Goal: Task Accomplishment & Management: Manage account settings

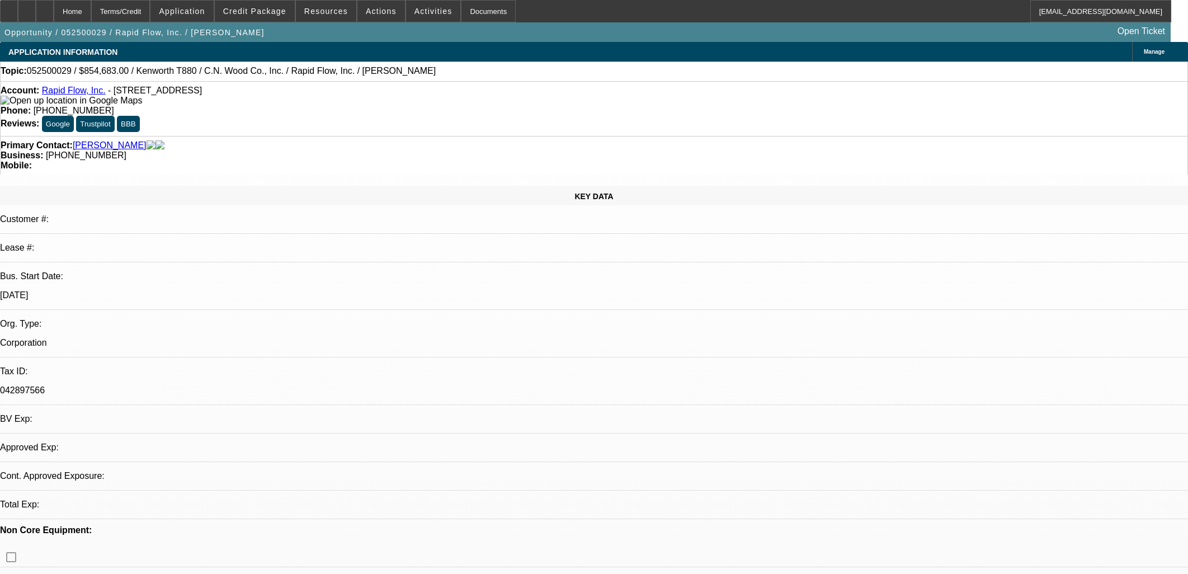
select select "0"
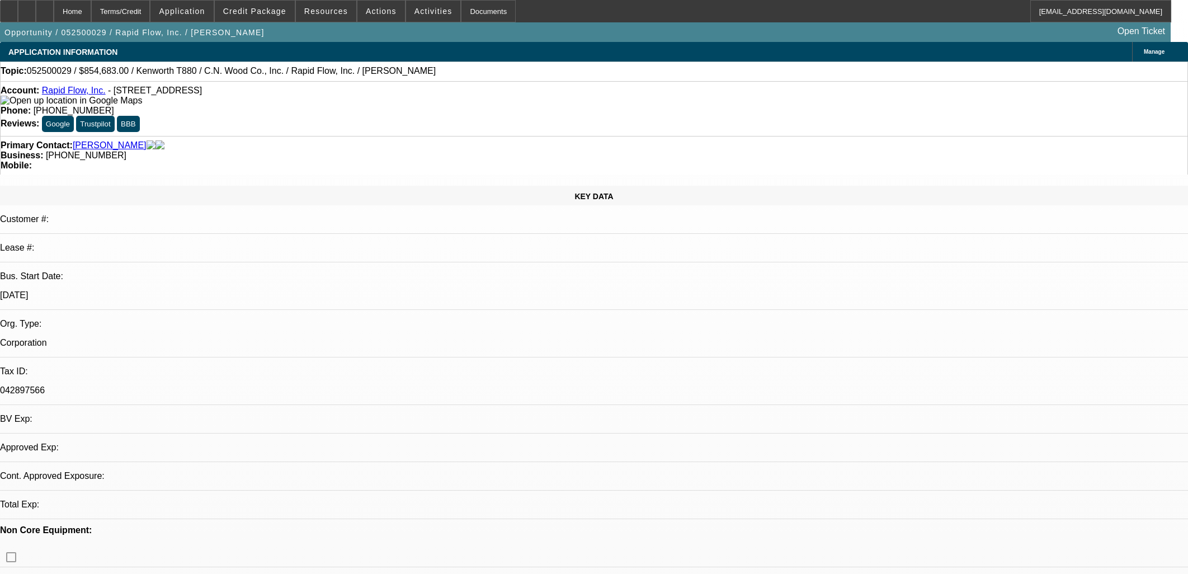
select select "0"
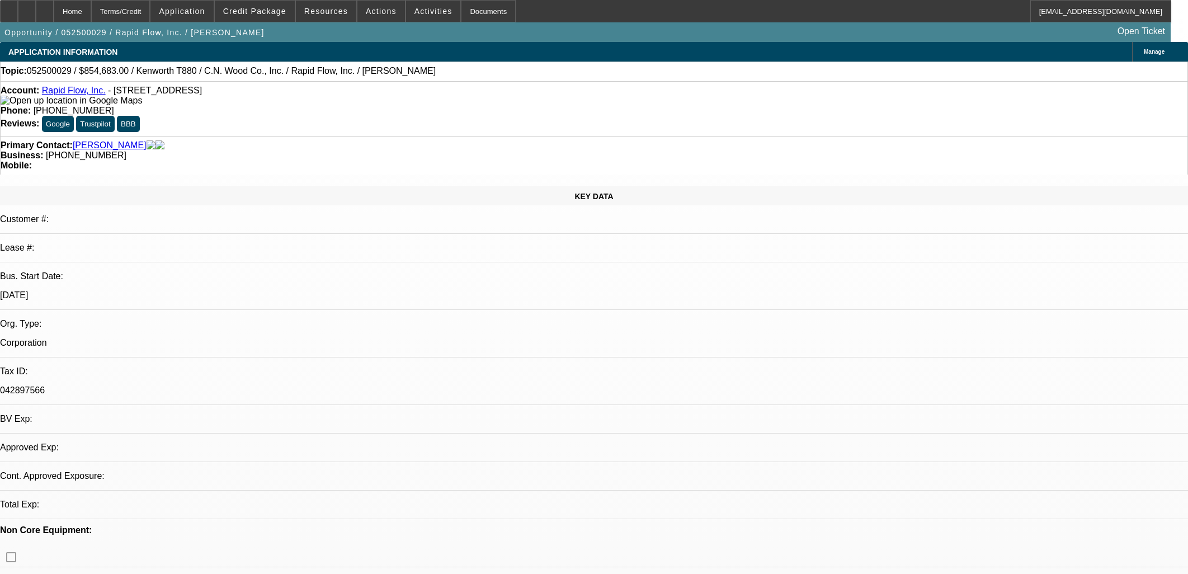
select select "0"
select select "1"
select select "3"
select select "6"
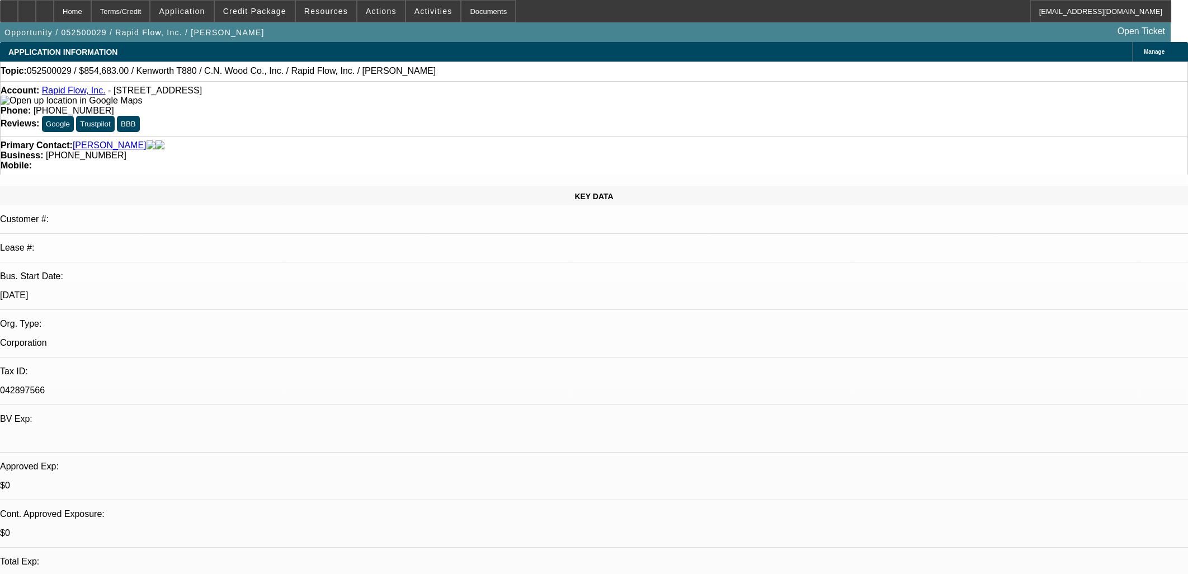
select select "1"
select select "2"
select select "6"
select select "1"
select select "2"
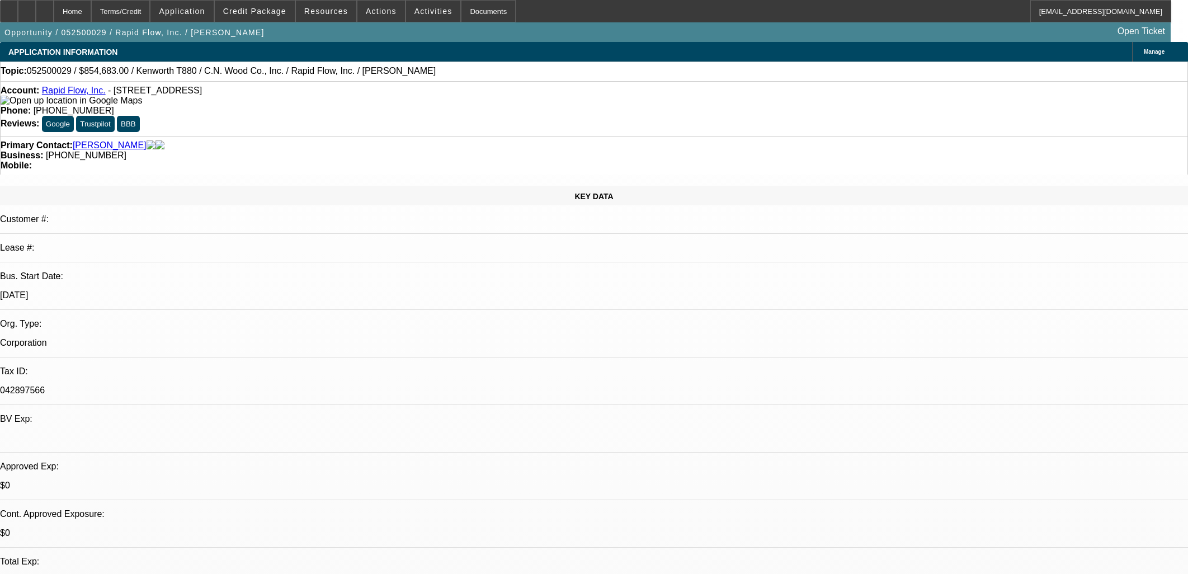
select select "6"
select select "1"
select select "6"
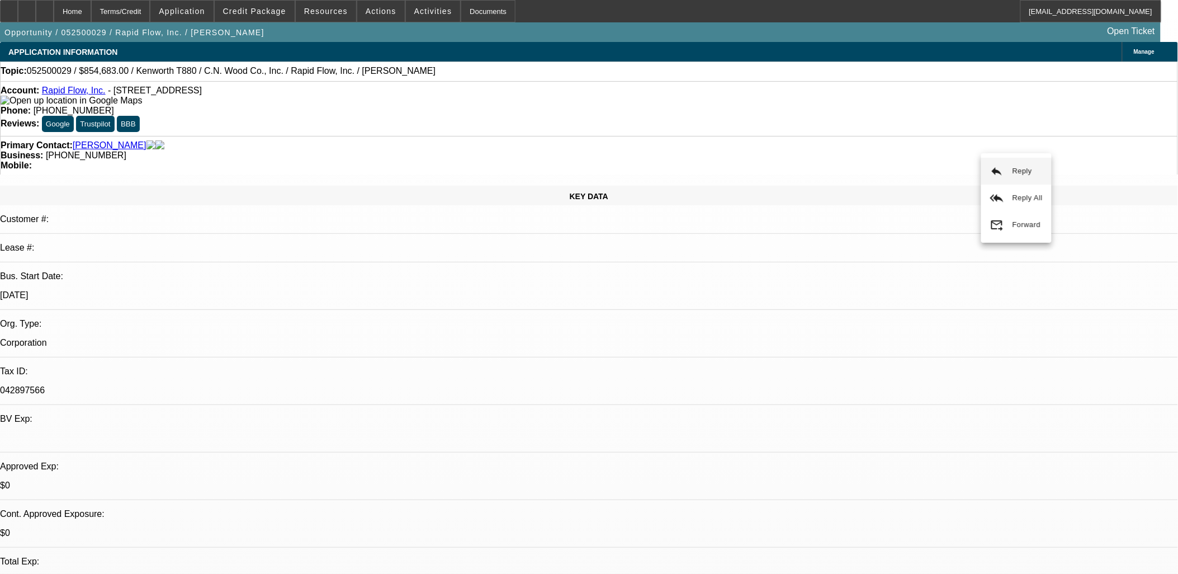
drag, startPoint x: 858, startPoint y: 193, endPoint x: 853, endPoint y: 188, distance: 6.7
drag, startPoint x: 841, startPoint y: 260, endPoint x: 761, endPoint y: 258, distance: 80.0
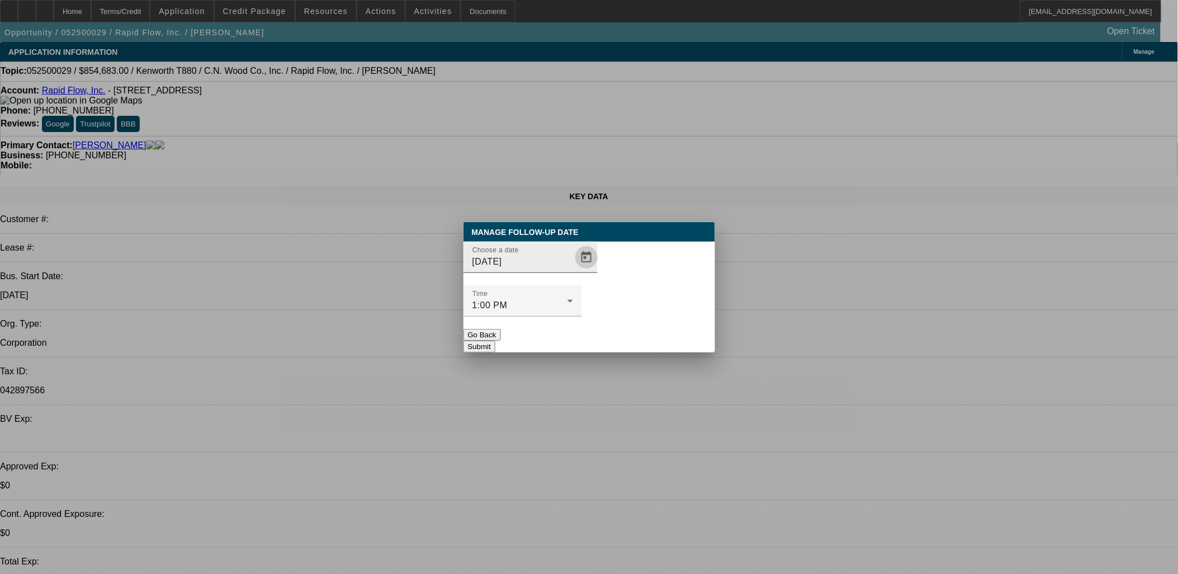
click at [573, 271] on span "Open calendar" at bounding box center [586, 257] width 27 height 27
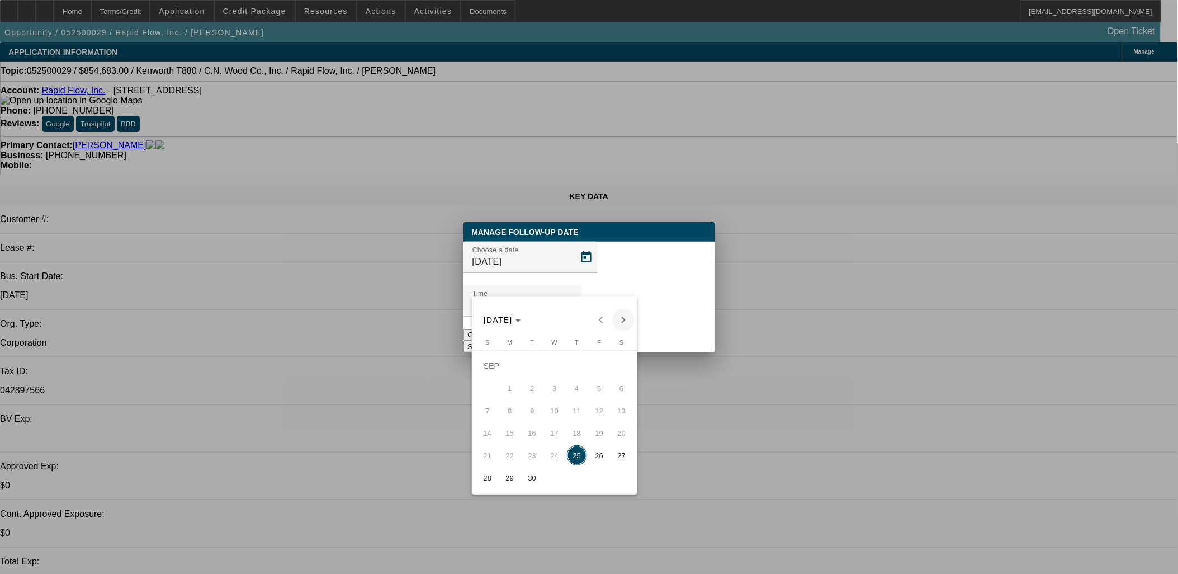
click at [623, 322] on span "Next month" at bounding box center [623, 320] width 22 height 22
click at [582, 386] on span "9" at bounding box center [577, 388] width 20 height 20
type input "[DATE]"
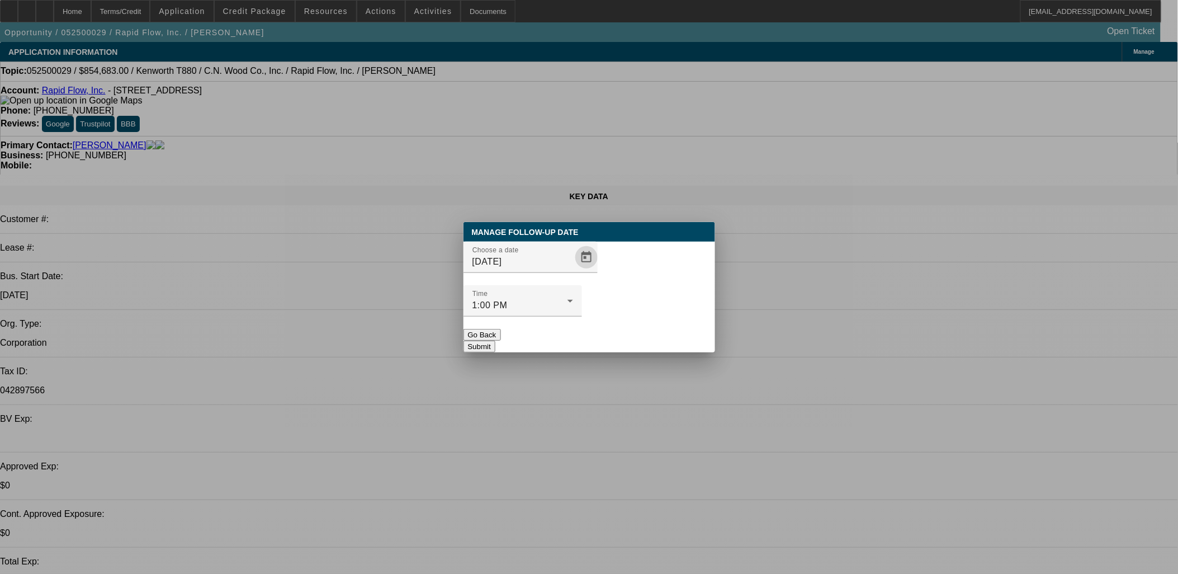
click at [495, 340] on button "Submit" at bounding box center [480, 346] width 32 height 12
